Goal: Transaction & Acquisition: Subscribe to service/newsletter

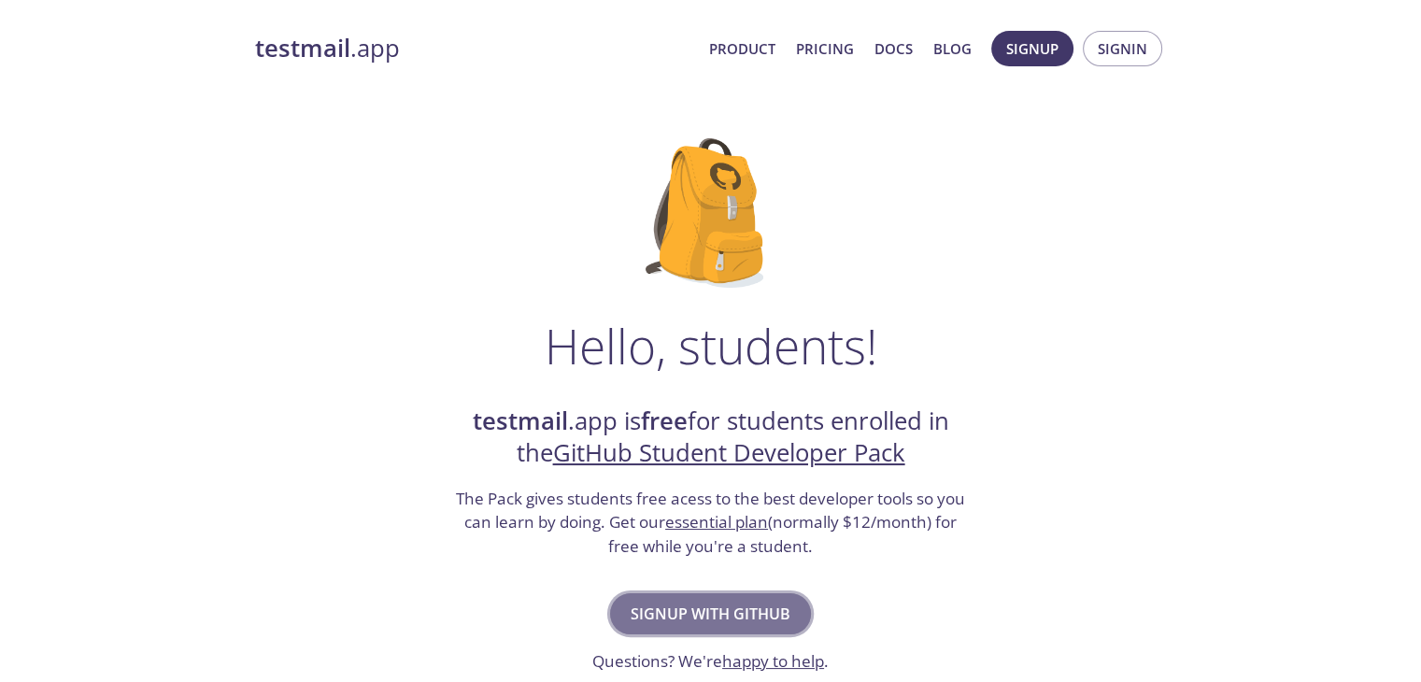
click at [723, 623] on span "Signup with GitHub" at bounding box center [711, 614] width 160 height 26
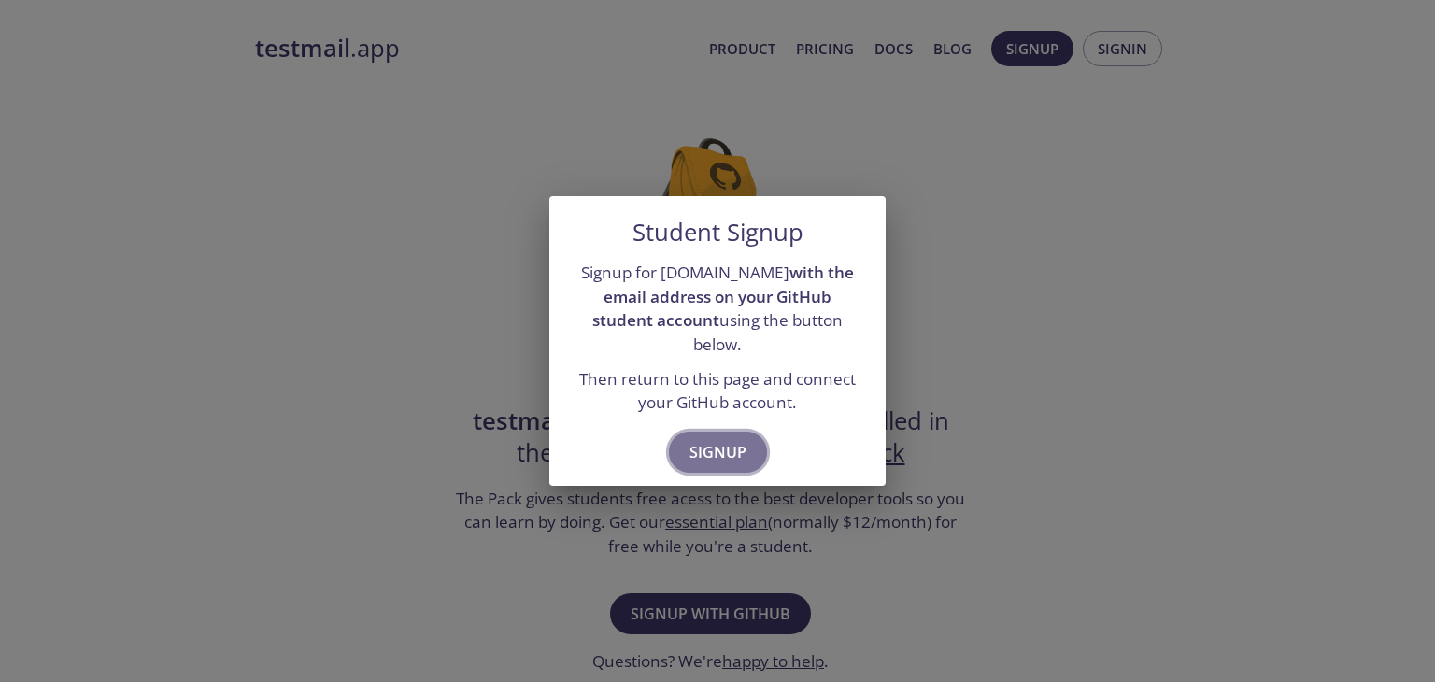
click at [721, 432] on button "Signup" at bounding box center [718, 452] width 98 height 41
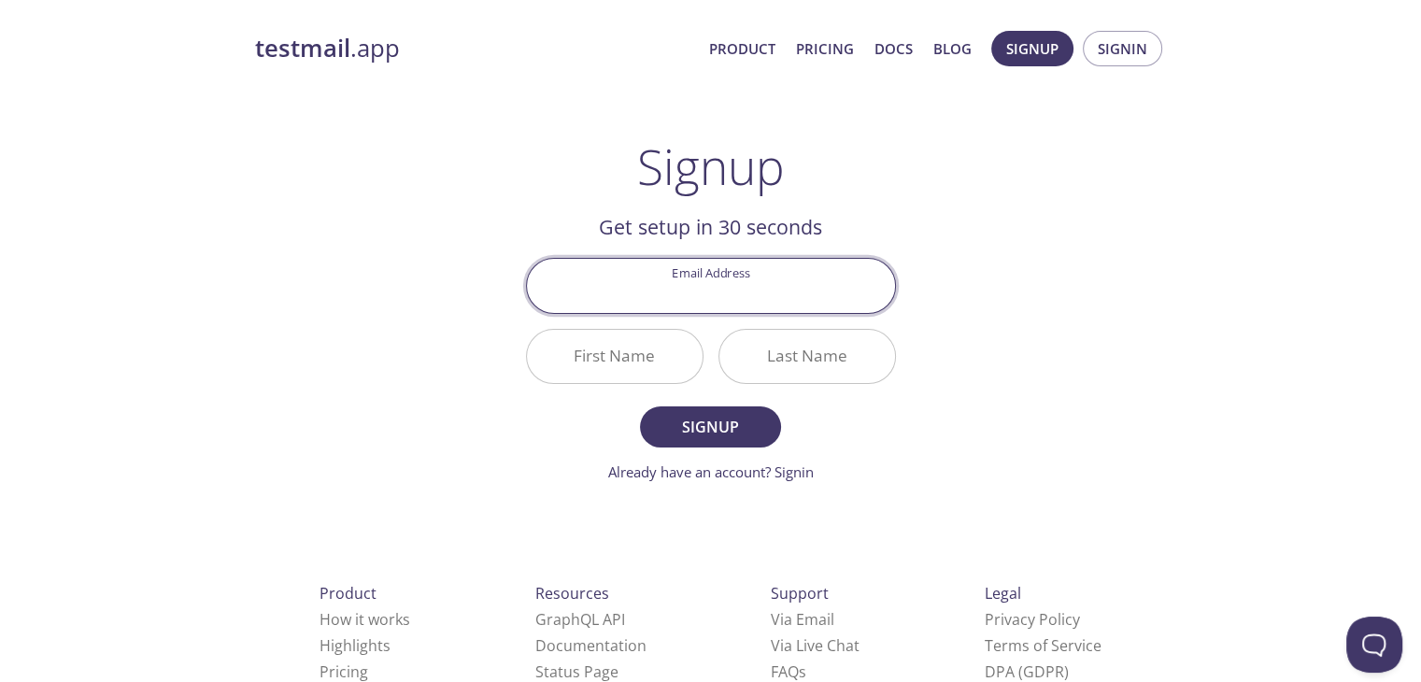
click at [736, 286] on input "Email Address" at bounding box center [711, 285] width 368 height 53
type input "[EMAIL_ADDRESS][DOMAIN_NAME]"
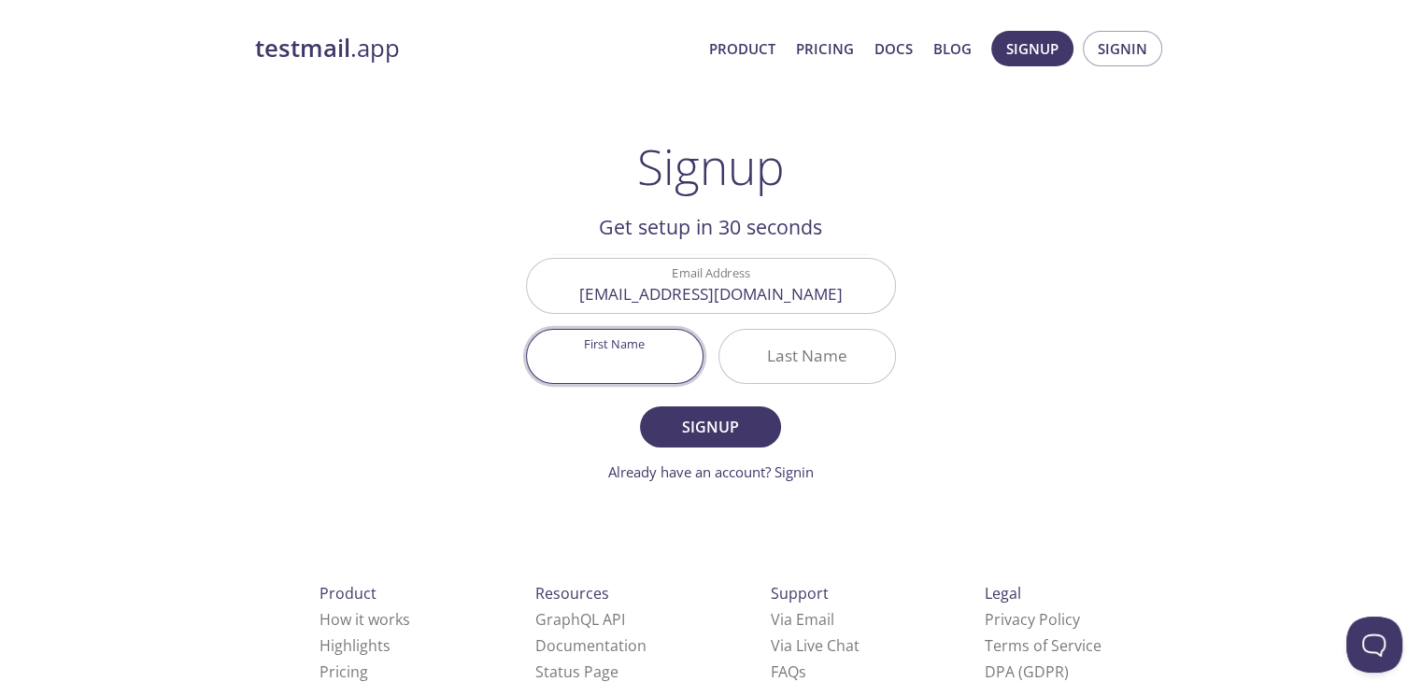
click at [631, 365] on input "First Name" at bounding box center [615, 356] width 176 height 53
type input "Dhuda"
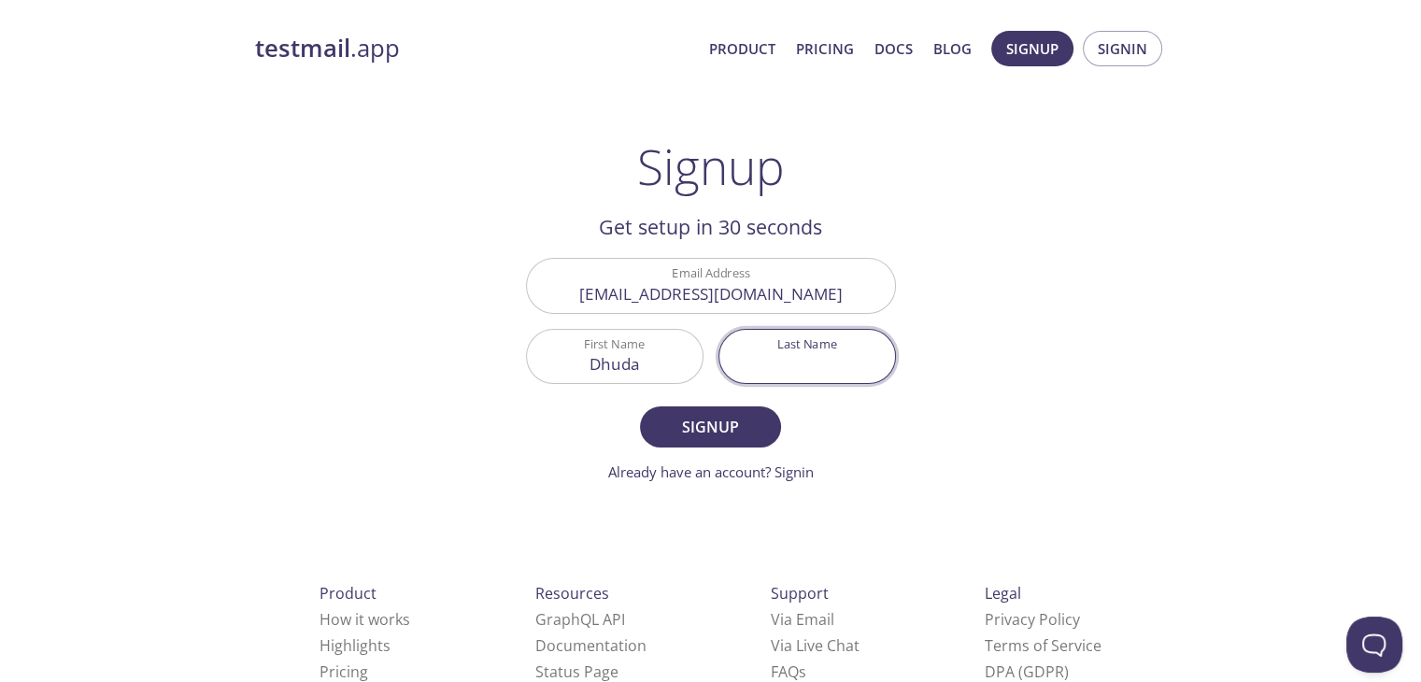
click at [784, 363] on input "Last Name" at bounding box center [808, 356] width 176 height 53
type input "[PERSON_NAME]"
click at [707, 450] on form "Email Address sathishdhuda25@gmail.com First Name Dhuda Last Name Sathish Signu…" at bounding box center [711, 370] width 370 height 224
click at [714, 442] on button "Signup" at bounding box center [710, 427] width 140 height 41
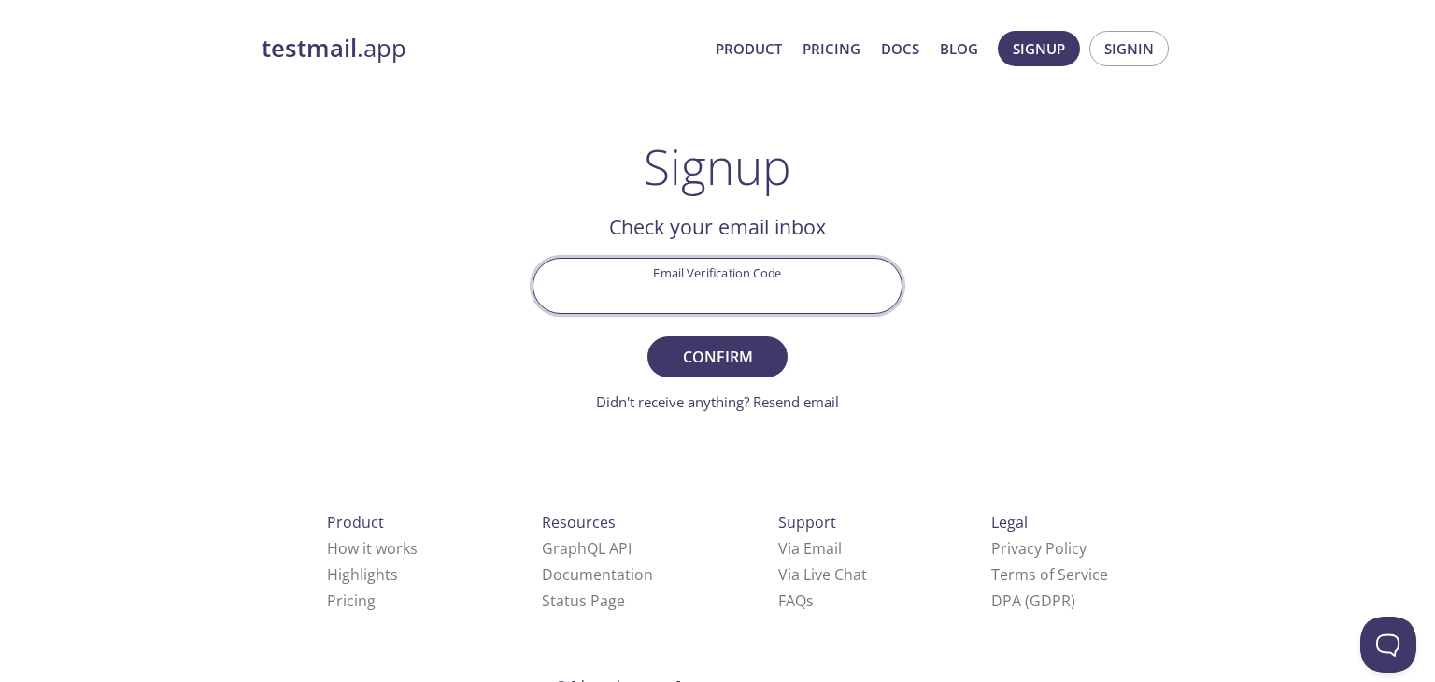
click at [712, 277] on input "Email Verification Code" at bounding box center [718, 285] width 368 height 53
paste input "CAJRMDL"
type input "CAJRMDL"
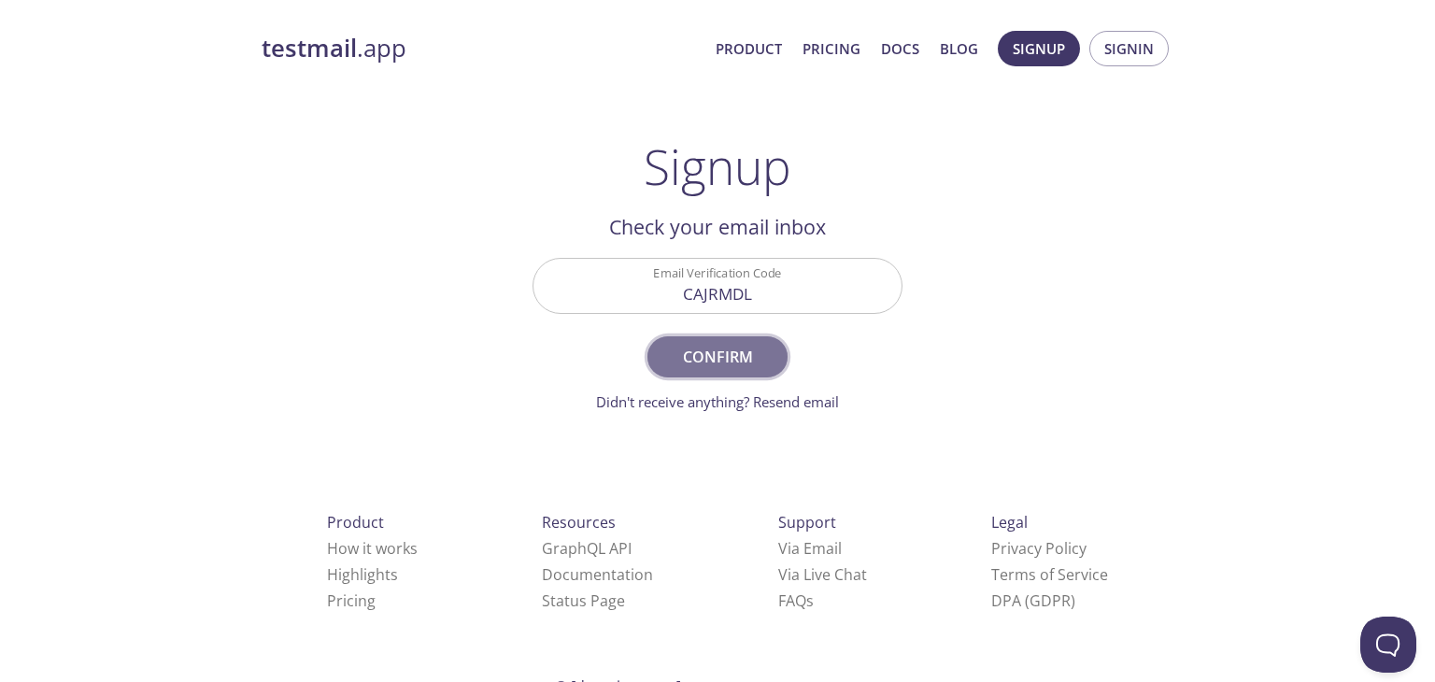
click at [727, 368] on span "Confirm" at bounding box center [717, 357] width 99 height 26
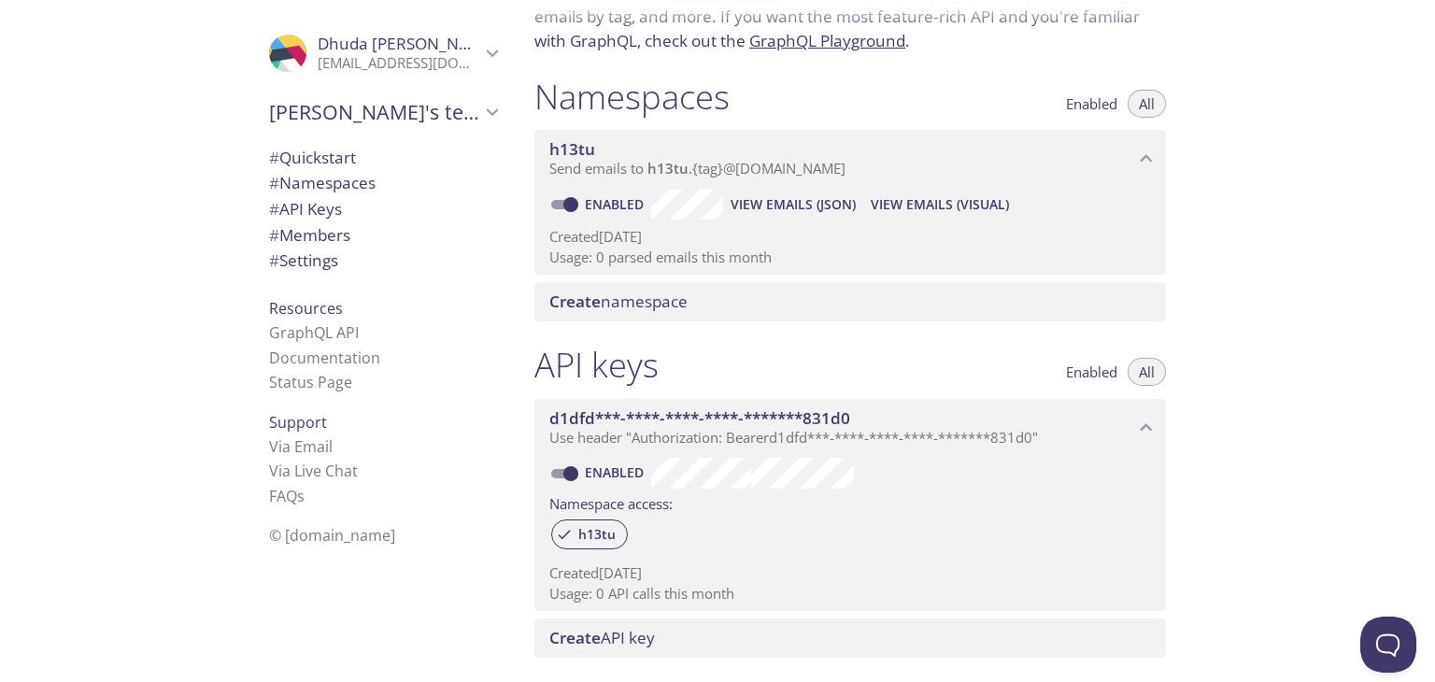
scroll to position [150, 0]
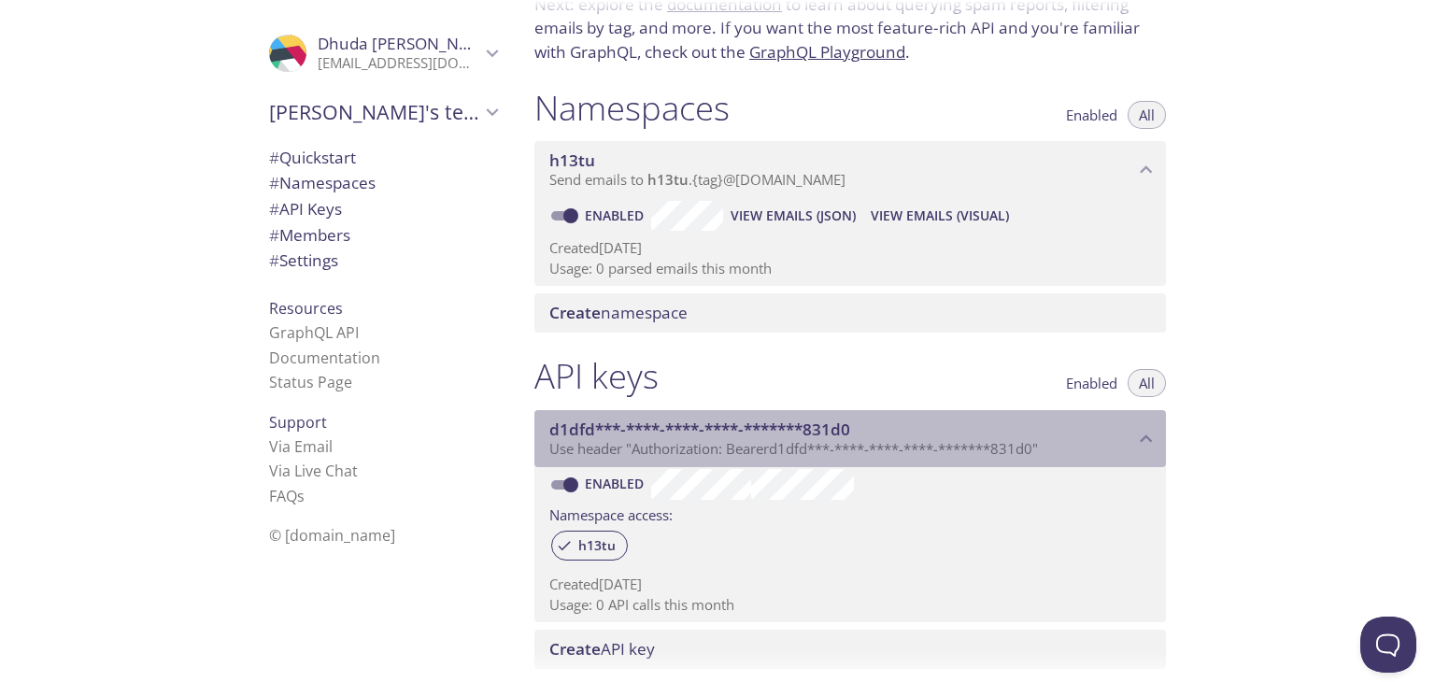
click at [557, 446] on span "Use header "Authorization: Bearer d1dfd***-****-****-****-*******831d0 "" at bounding box center [794, 448] width 489 height 19
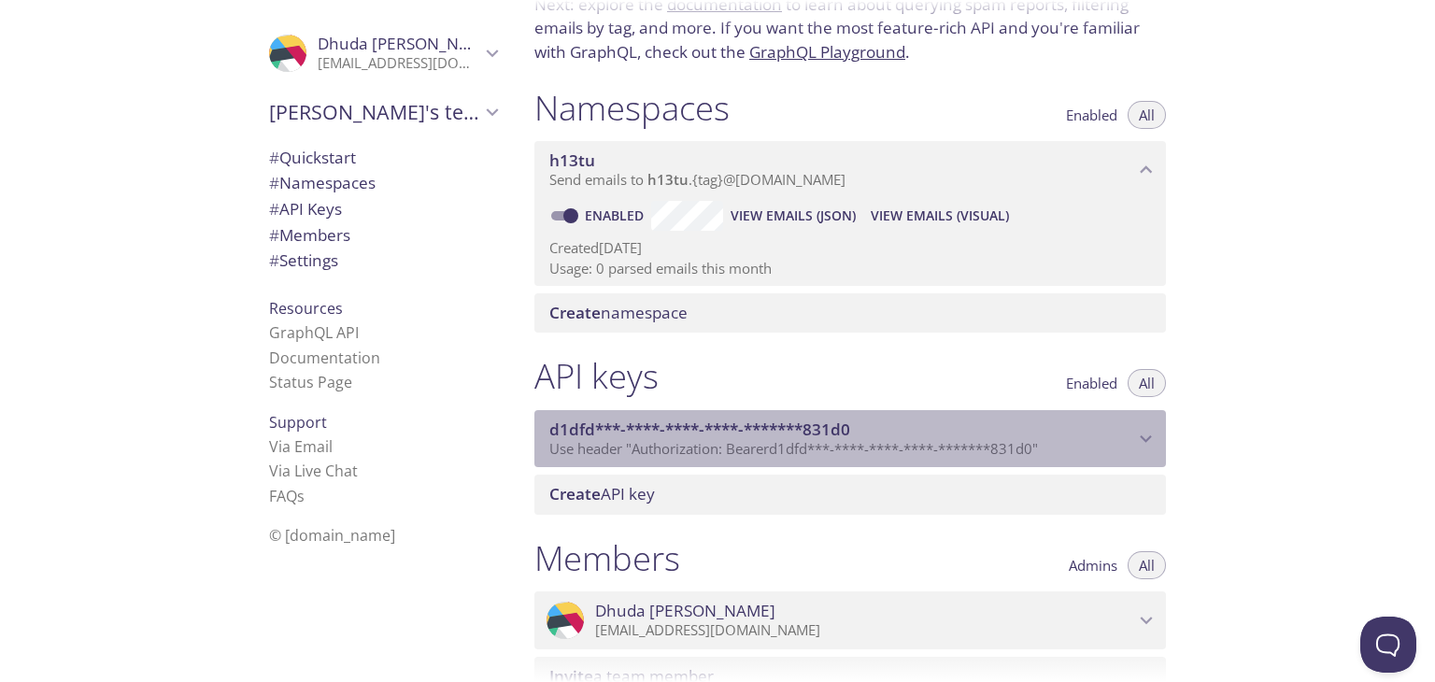
click at [557, 446] on span "Use header "Authorization: Bearer d1dfd***-****-****-****-*******831d0 "" at bounding box center [794, 448] width 489 height 19
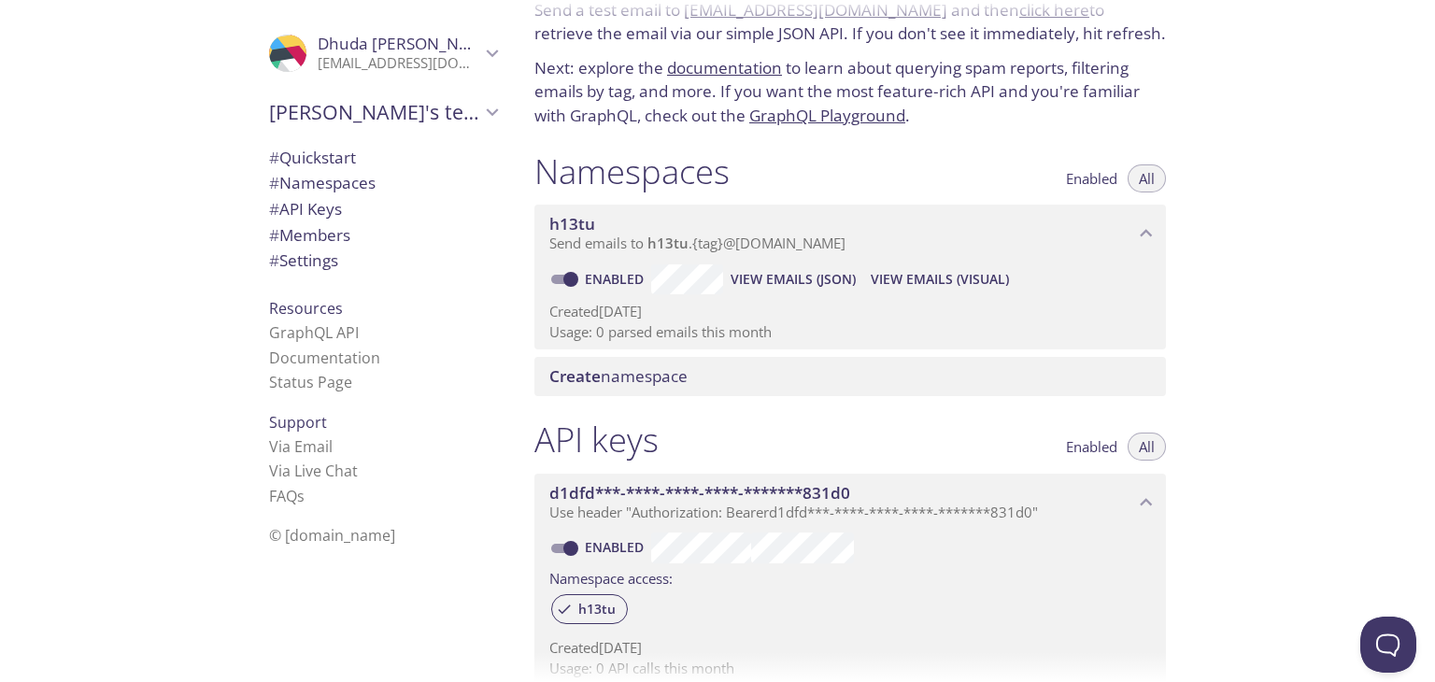
scroll to position [0, 0]
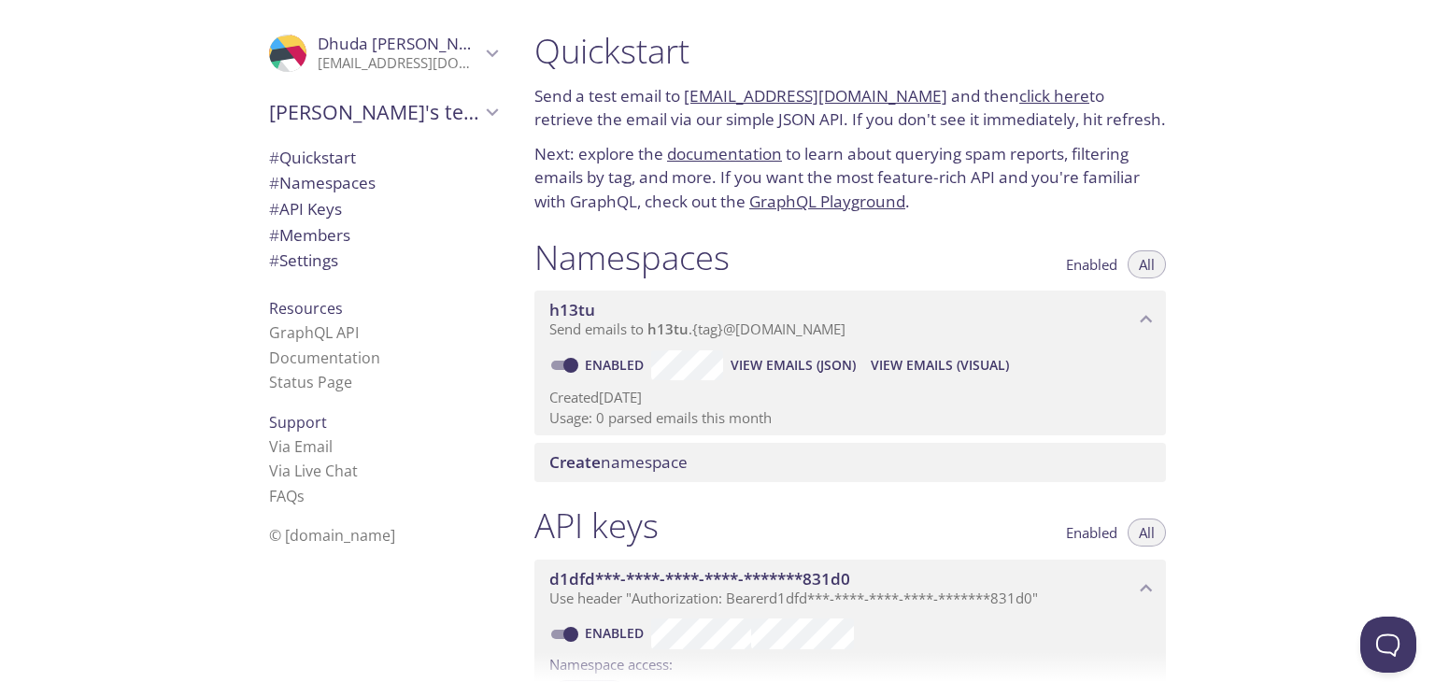
click at [480, 61] on icon "Dhuda Sathish" at bounding box center [492, 53] width 24 height 24
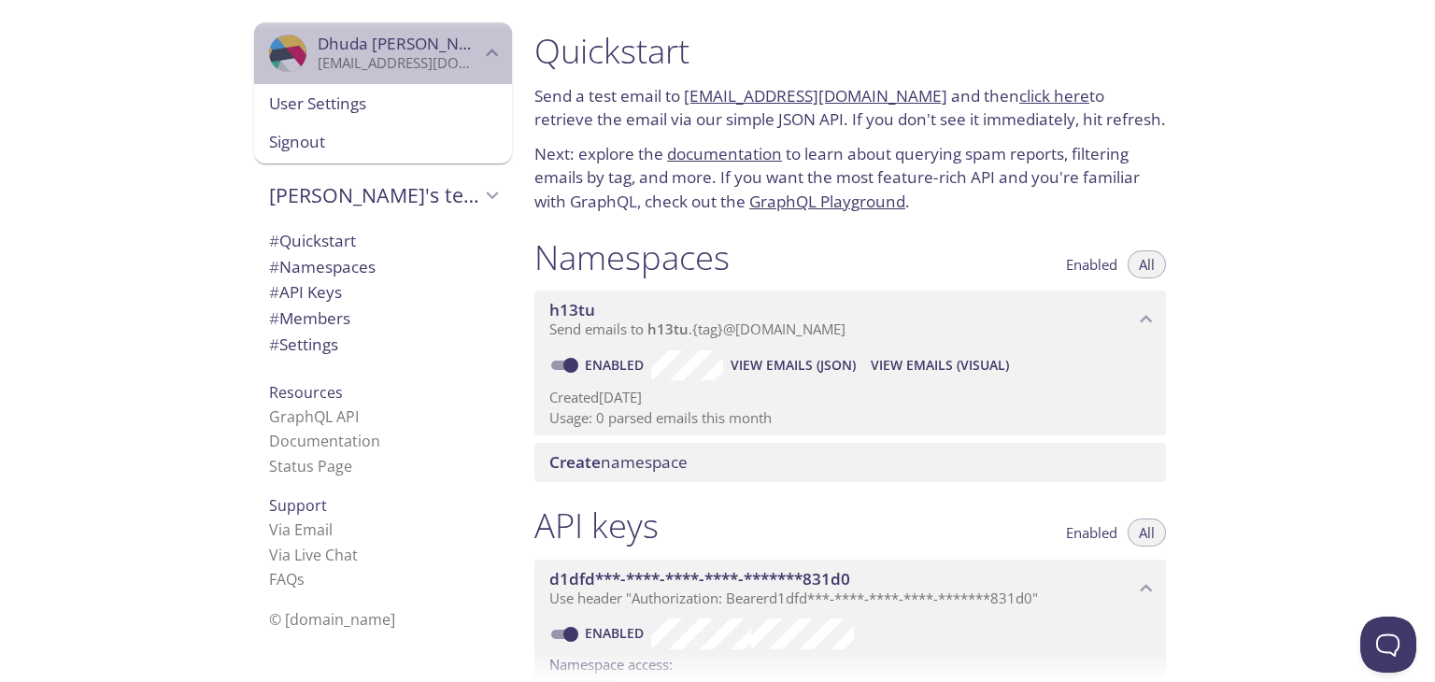
click at [480, 61] on icon "Dhuda Sathish" at bounding box center [492, 53] width 24 height 24
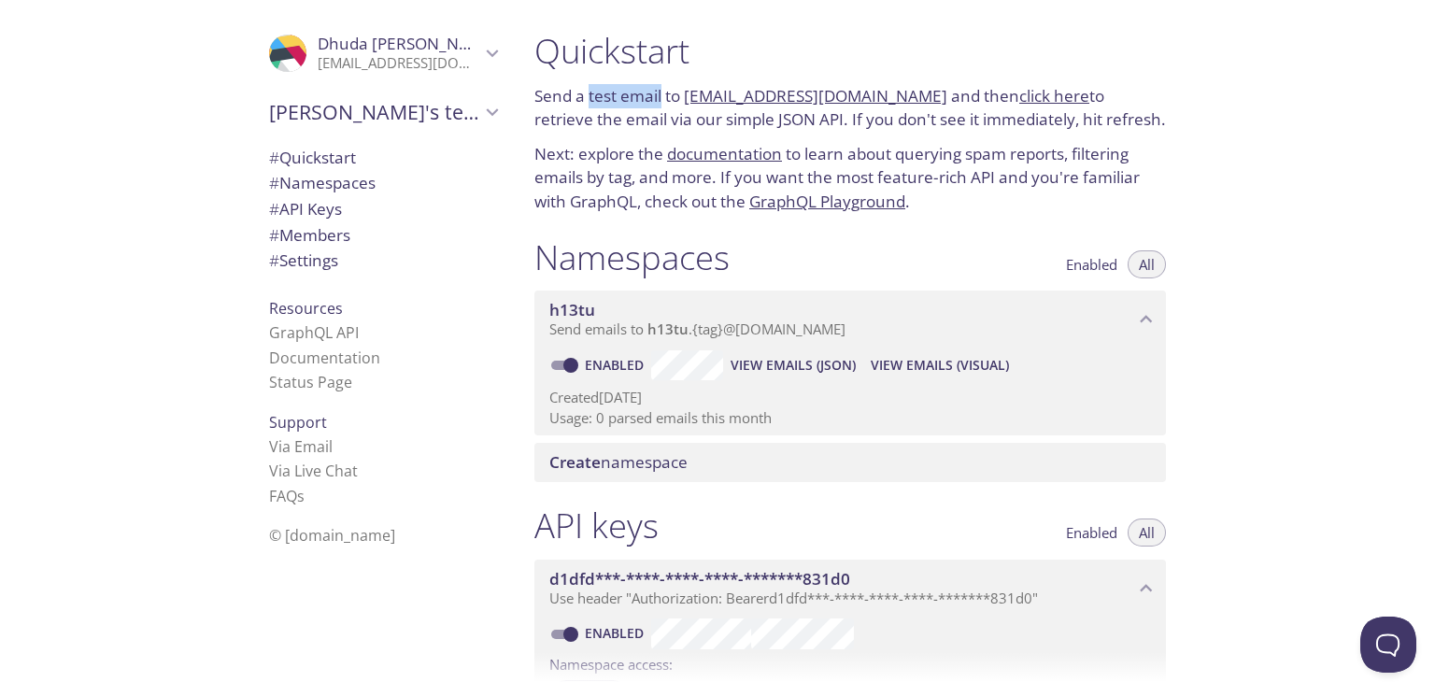
drag, startPoint x: 589, startPoint y: 93, endPoint x: 664, endPoint y: 84, distance: 75.2
click at [664, 84] on p "Send a test email to [EMAIL_ADDRESS][DOMAIN_NAME] and then click here to retrie…" at bounding box center [851, 108] width 632 height 48
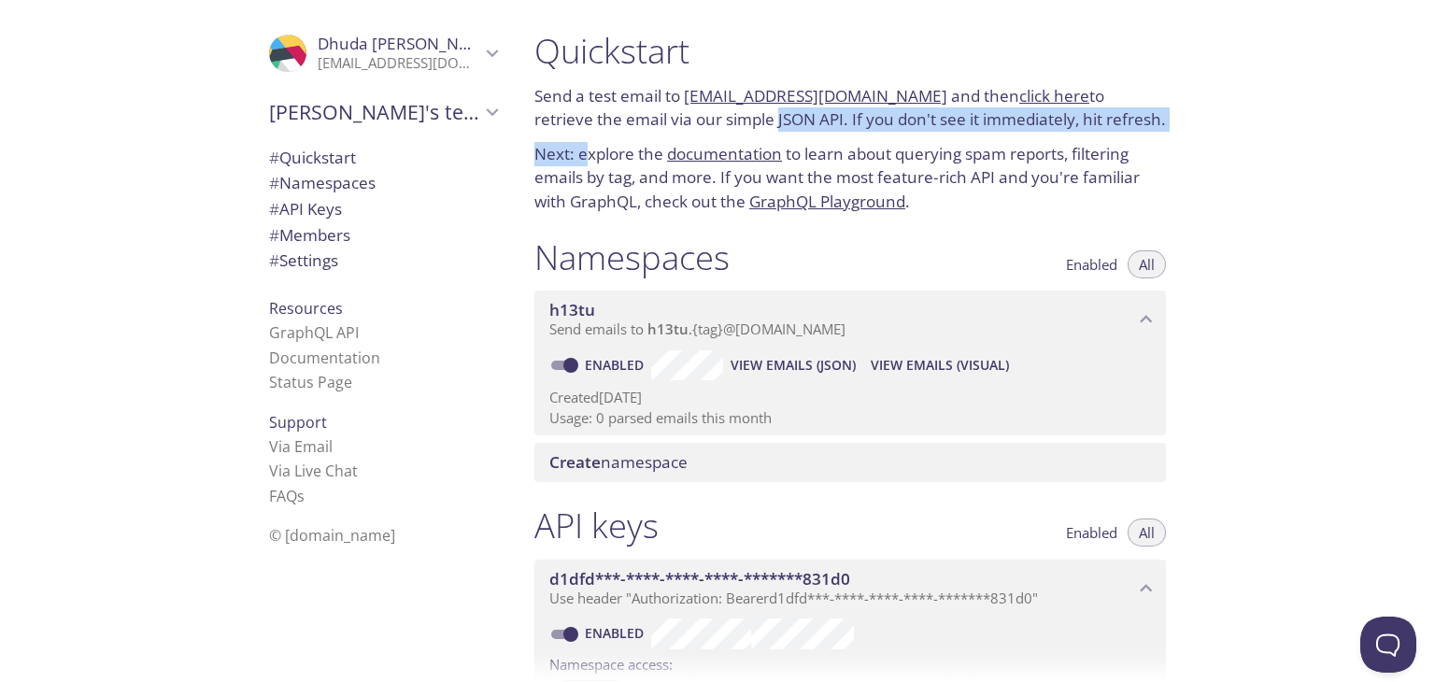
drag, startPoint x: 584, startPoint y: 135, endPoint x: 718, endPoint y: 109, distance: 136.0
click at [718, 109] on div "Quickstart Send a test email to [EMAIL_ADDRESS][DOMAIN_NAME] and then click her…" at bounding box center [851, 122] width 662 height 207
click at [692, 143] on link "documentation" at bounding box center [724, 153] width 115 height 21
click at [1054, 225] on div "Namespaces Enabled All h13tu Send emails to h13tu . {tag} @[DOMAIN_NAME] Enable…" at bounding box center [851, 359] width 662 height 269
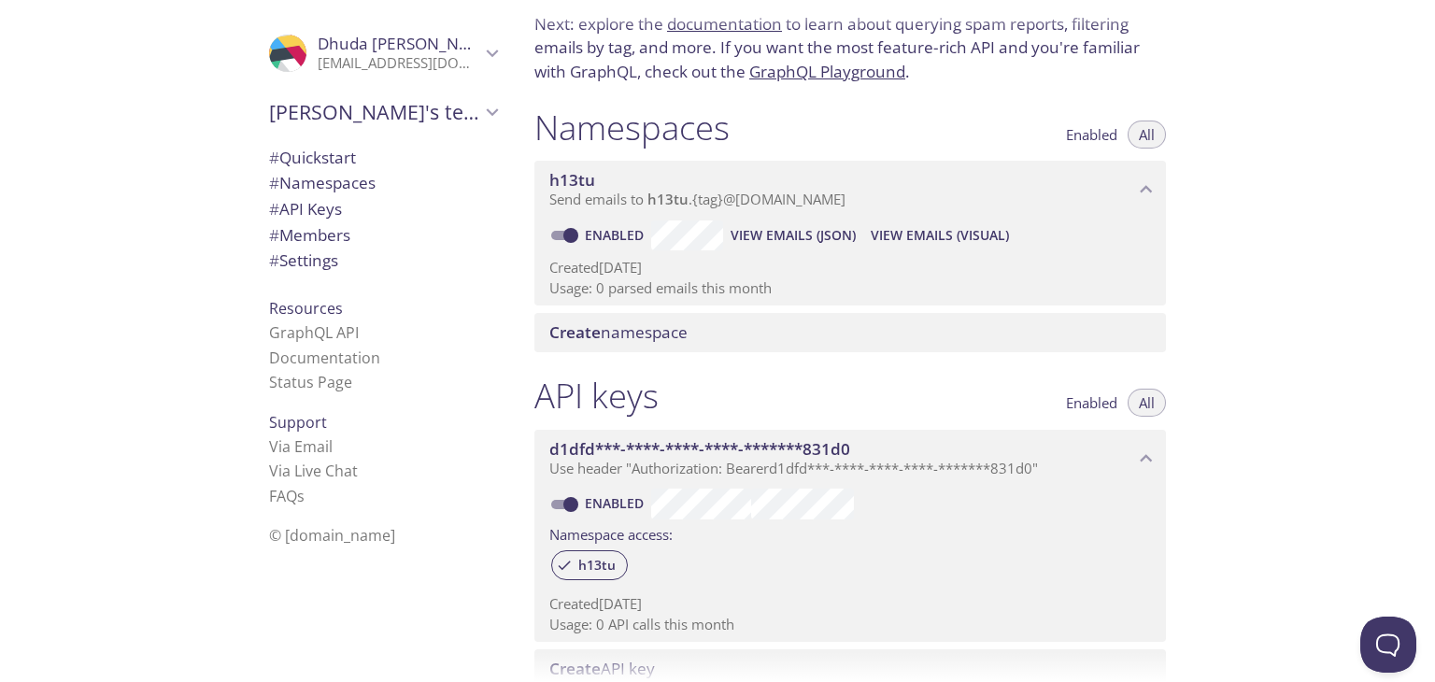
scroll to position [135, 0]
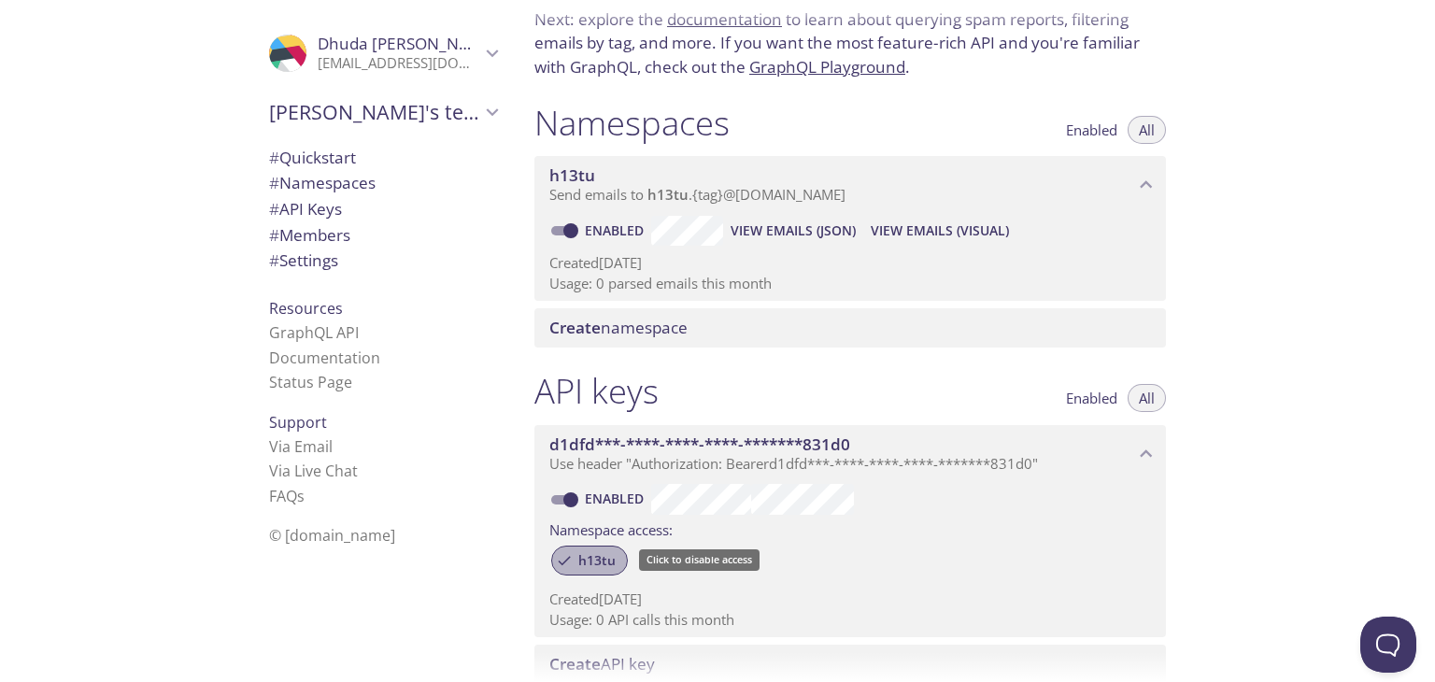
click at [570, 556] on span "h13tu" at bounding box center [597, 560] width 60 height 17
click at [594, 555] on span "h13tu" at bounding box center [597, 560] width 60 height 17
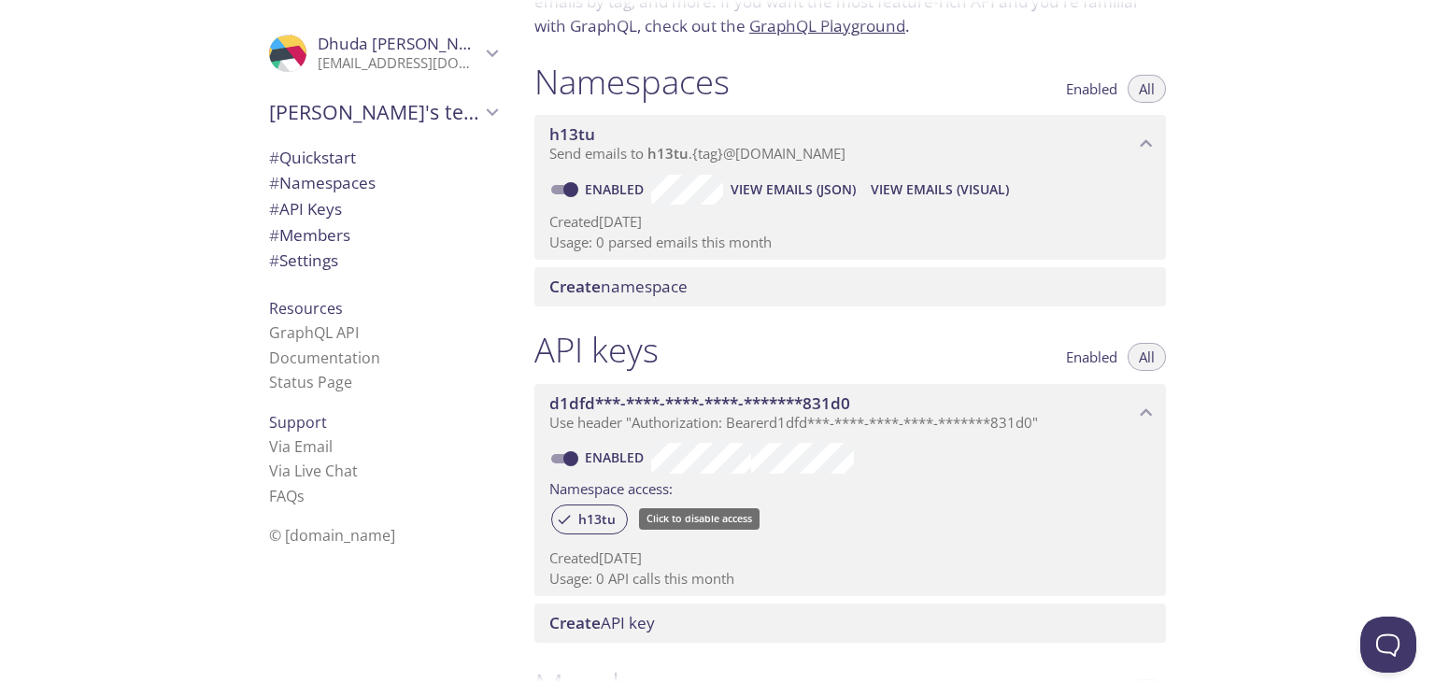
scroll to position [0, 0]
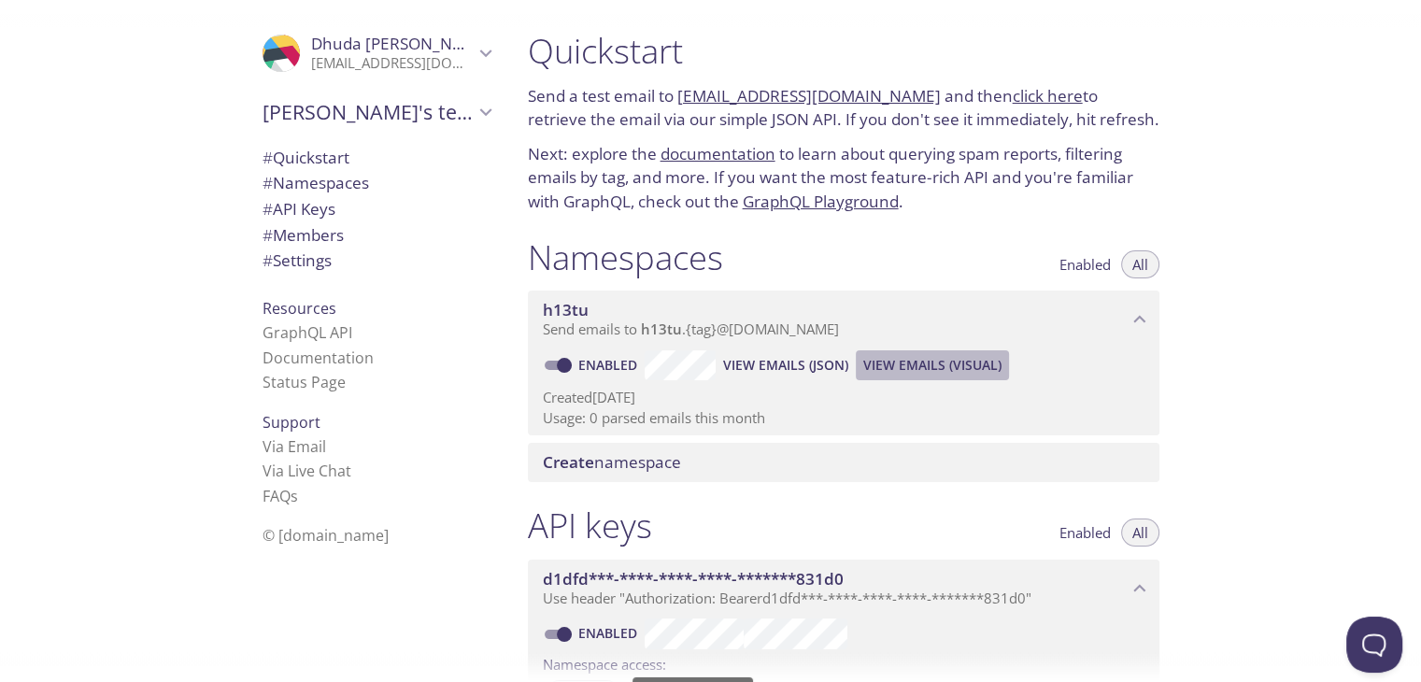
click at [951, 362] on span "View Emails (Visual)" at bounding box center [933, 365] width 138 height 22
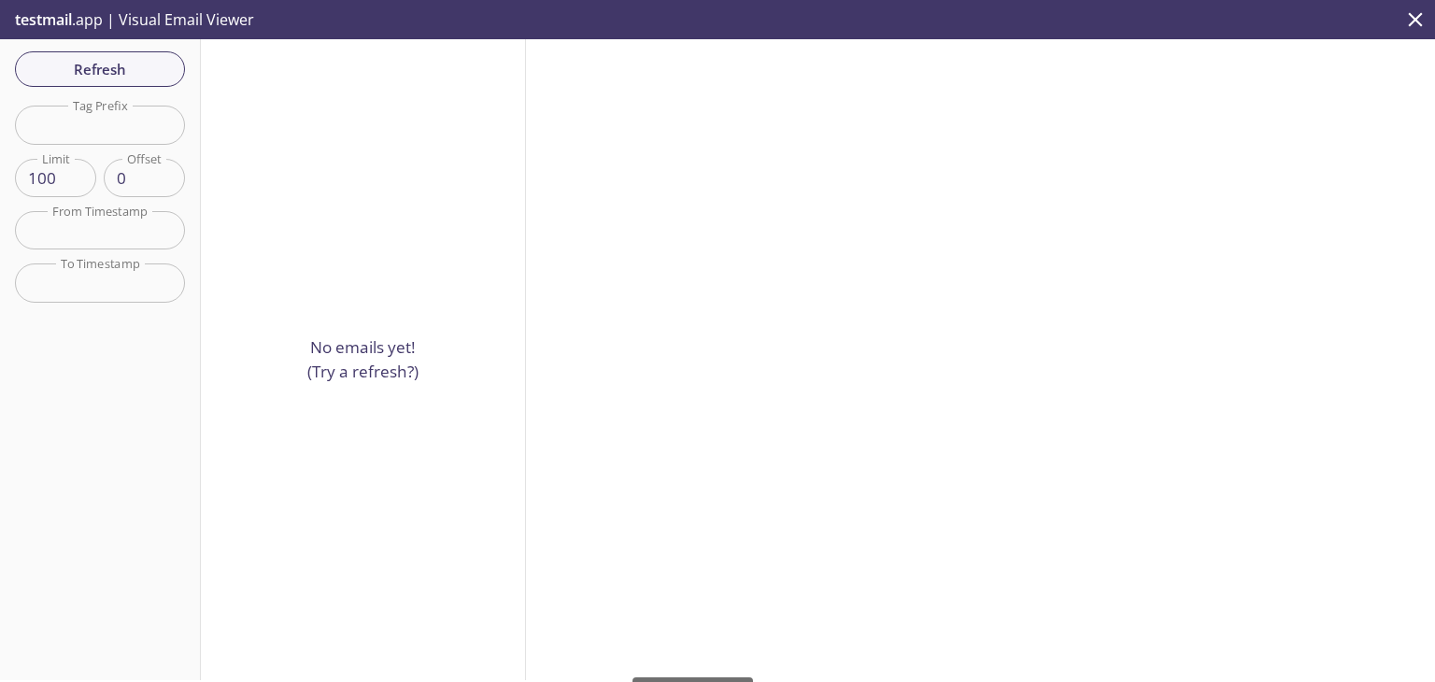
click at [370, 343] on p "No emails yet! (Try a refresh?)" at bounding box center [362, 359] width 111 height 48
click at [112, 230] on input "text" at bounding box center [100, 230] width 170 height 38
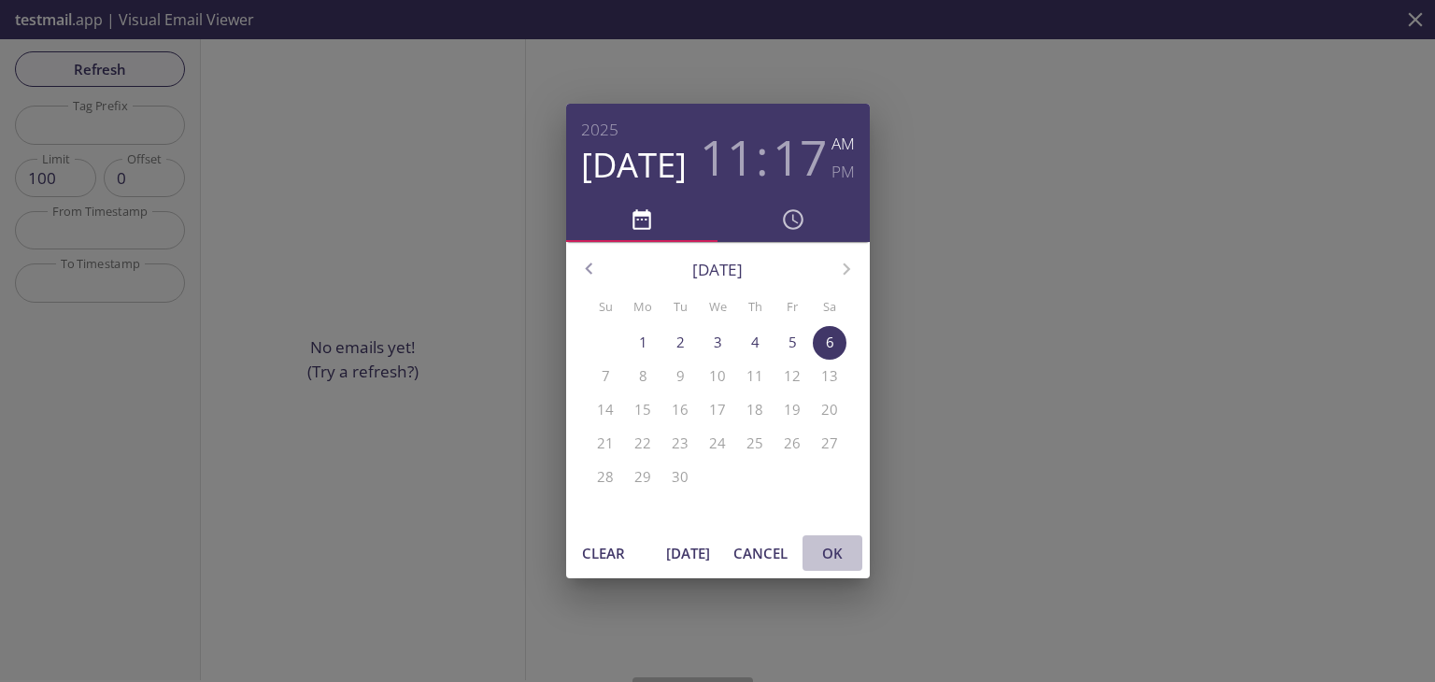
click at [841, 556] on span "OK" at bounding box center [832, 553] width 45 height 24
type input "[DATE] 11:17 am"
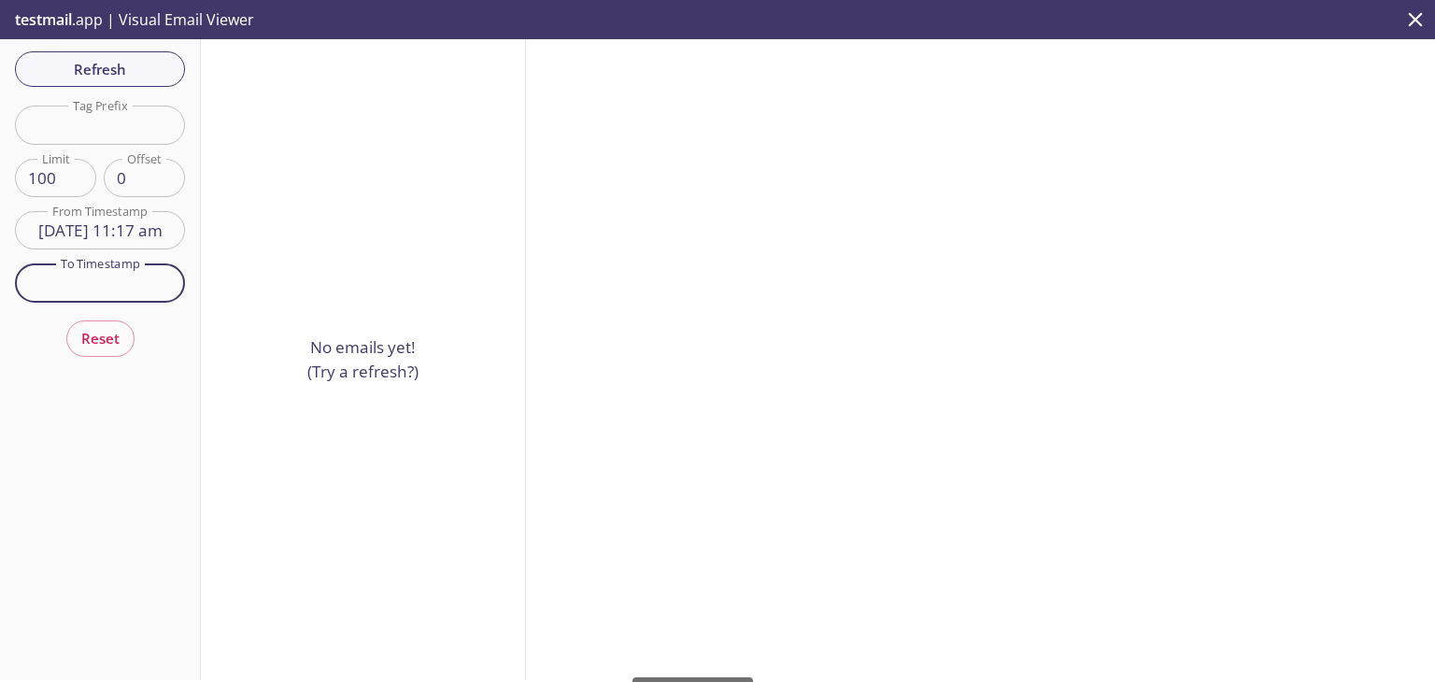
click at [104, 287] on input "text" at bounding box center [100, 283] width 170 height 38
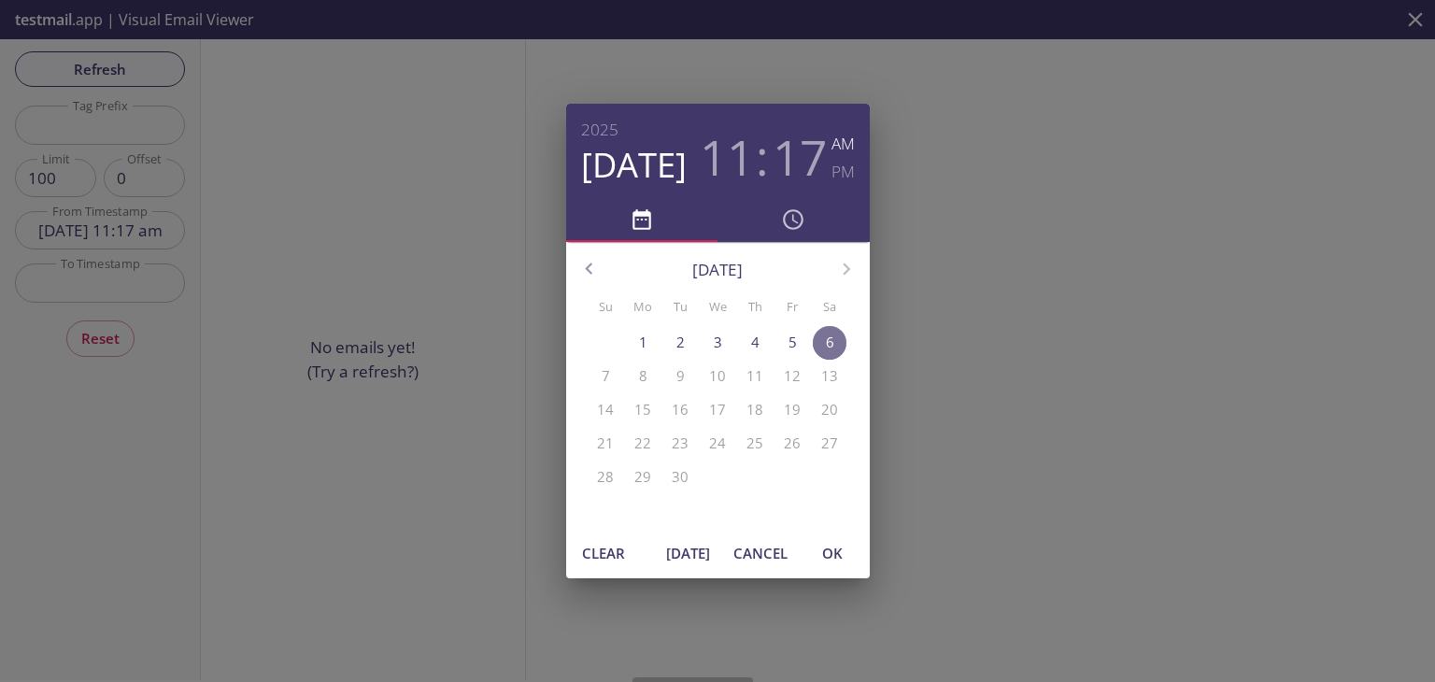
click at [829, 341] on p "6" at bounding box center [830, 343] width 8 height 20
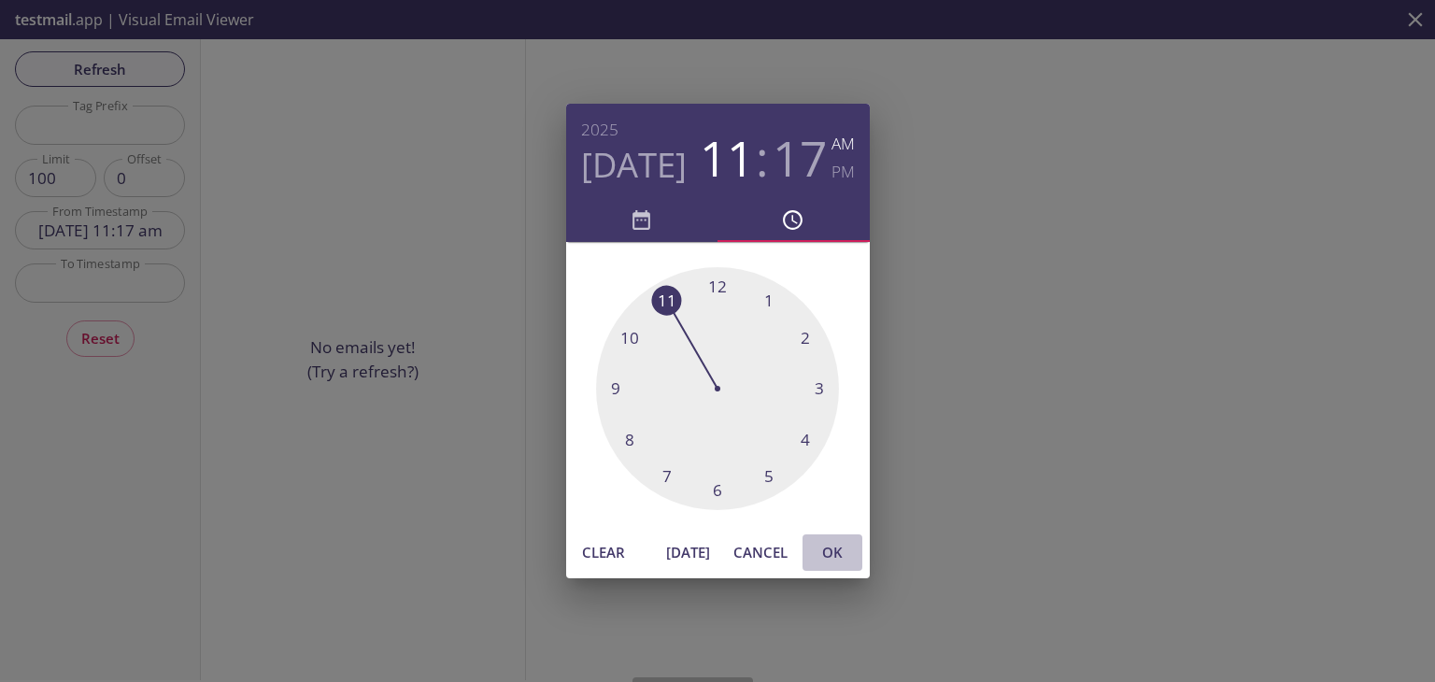
click at [833, 550] on span "OK" at bounding box center [832, 552] width 45 height 24
type input "[DATE] 11:17 am"
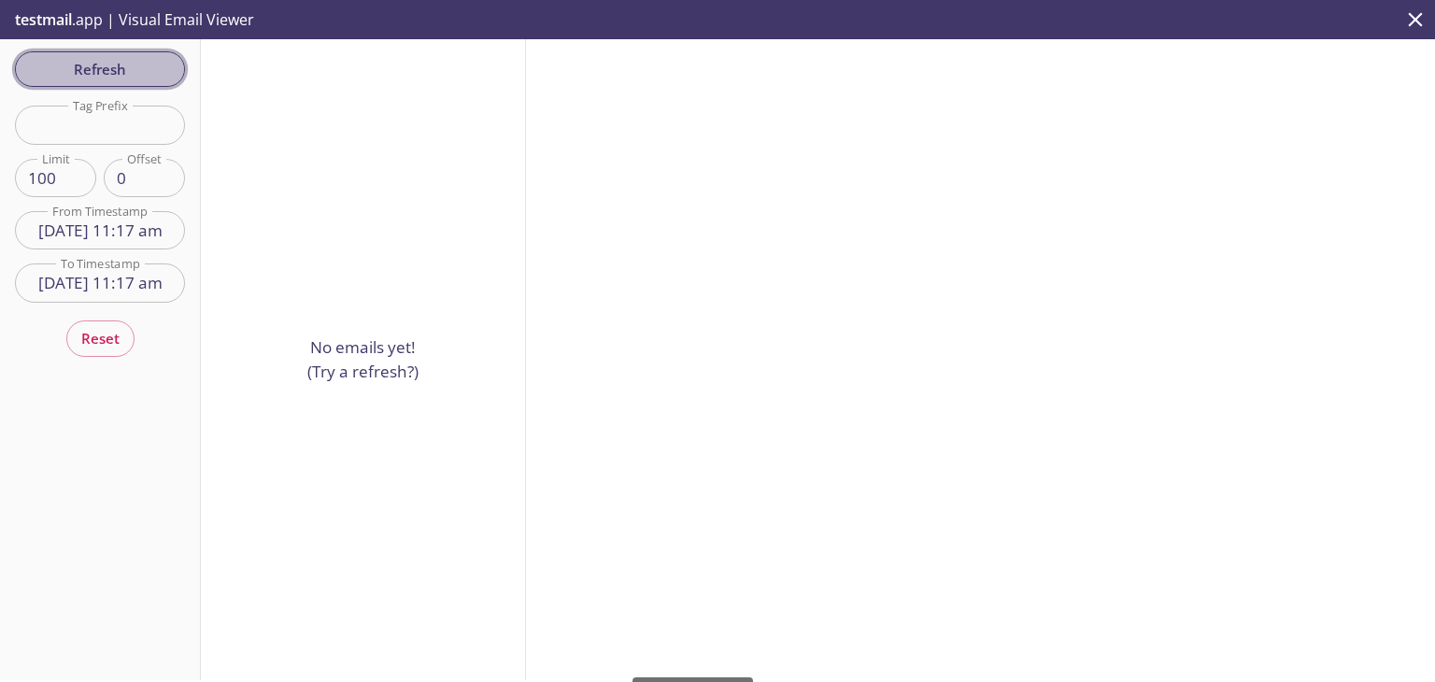
click at [77, 52] on button "Refresh" at bounding box center [100, 69] width 170 height 36
